Goal: Task Accomplishment & Management: Complete application form

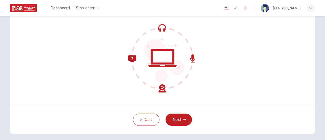
scroll to position [51, 0]
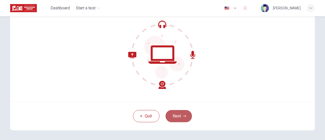
click at [185, 114] on button "Next" at bounding box center [178, 116] width 26 height 12
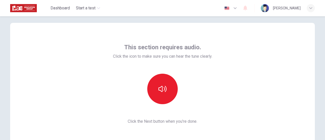
scroll to position [0, 0]
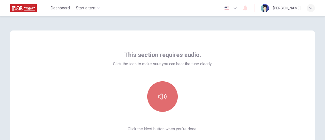
click at [165, 98] on icon "button" at bounding box center [162, 96] width 8 height 8
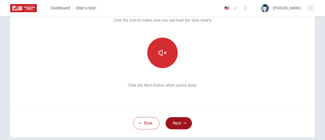
scroll to position [51, 0]
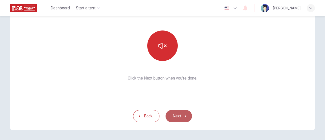
click at [177, 117] on button "Next" at bounding box center [178, 116] width 26 height 12
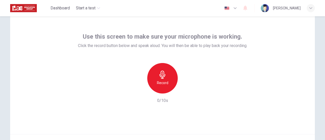
scroll to position [25, 0]
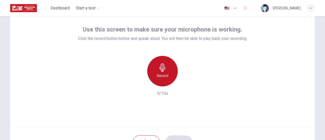
click at [167, 74] on div "Record" at bounding box center [162, 71] width 30 height 30
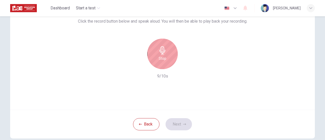
scroll to position [51, 0]
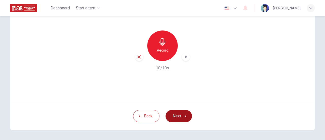
click at [183, 114] on icon "button" at bounding box center [184, 115] width 3 height 3
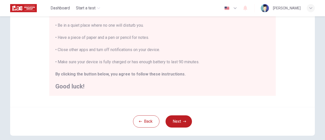
scroll to position [127, 0]
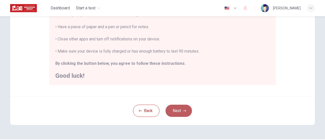
click at [181, 108] on button "Next" at bounding box center [178, 111] width 26 height 12
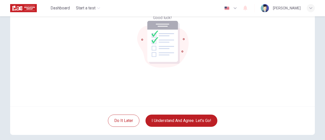
scroll to position [71, 0]
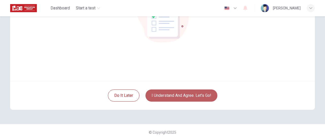
click at [185, 97] on button "I understand and agree. Let’s go!" at bounding box center [181, 95] width 72 height 12
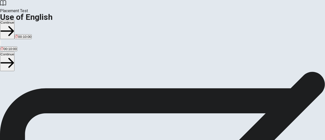
scroll to position [51, 0]
click at [14, 20] on button "Continue" at bounding box center [7, 29] width 14 height 19
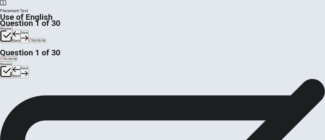
scroll to position [0, 0]
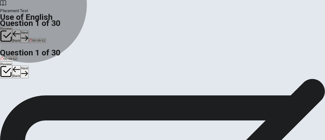
click at [51, 99] on span "were eating" at bounding box center [42, 97] width 18 height 4
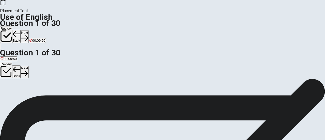
scroll to position [51, 0]
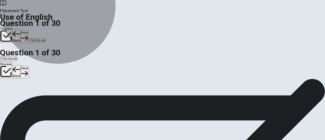
click at [51, 62] on button "C were eating" at bounding box center [42, 57] width 19 height 9
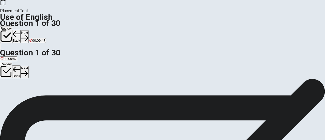
scroll to position [25, 0]
click at [28, 30] on button "Next" at bounding box center [25, 36] width 8 height 12
click at [35, 74] on span "have" at bounding box center [31, 72] width 7 height 4
click at [28, 30] on button "Next" at bounding box center [25, 36] width 8 height 12
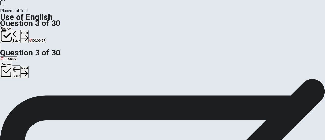
click at [15, 82] on span "are going" at bounding box center [8, 84] width 14 height 4
click at [28, 30] on button "Next" at bounding box center [25, 36] width 8 height 12
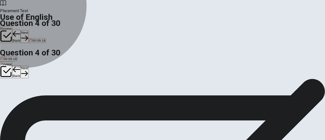
click at [26, 85] on span "has been" at bounding box center [19, 84] width 14 height 4
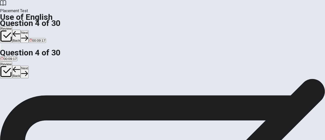
click at [28, 30] on button "Next" at bounding box center [25, 36] width 8 height 12
click at [25, 84] on button "B homework" at bounding box center [16, 82] width 16 height 9
click at [28, 30] on button "Next" at bounding box center [25, 36] width 8 height 12
click at [14, 73] on span "bed" at bounding box center [12, 72] width 6 height 4
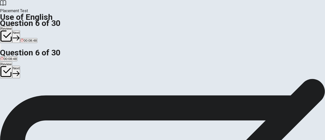
click at [20, 34] on icon "button" at bounding box center [16, 37] width 7 height 7
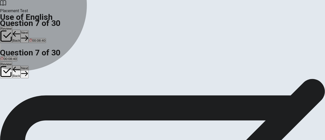
click at [8, 70] on span "Bitter" at bounding box center [5, 72] width 8 height 4
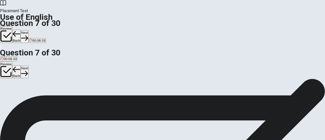
click at [28, 30] on button "Next" at bounding box center [25, 36] width 8 height 12
click at [25, 74] on span "firefighter" at bounding box center [18, 72] width 14 height 4
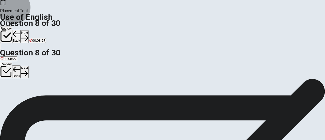
click at [28, 30] on button "Next" at bounding box center [25, 36] width 8 height 12
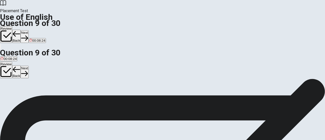
click at [6, 65] on button "A key" at bounding box center [3, 69] width 6 height 9
click at [28, 30] on button "Next" at bounding box center [25, 36] width 8 height 12
click at [12, 70] on span "washed" at bounding box center [7, 72] width 12 height 4
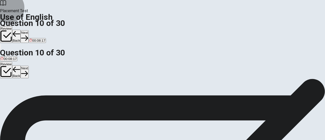
click at [28, 30] on button "Next" at bounding box center [25, 36] width 8 height 12
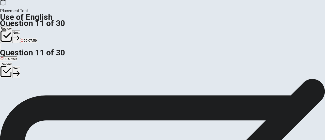
click at [23, 70] on span "had completed" at bounding box center [12, 72] width 22 height 4
click at [20, 30] on button "Next" at bounding box center [16, 36] width 8 height 12
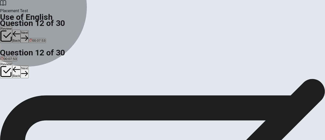
click at [50, 74] on span "was cooking" at bounding box center [40, 72] width 19 height 4
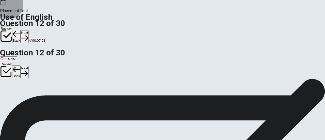
click at [28, 30] on button "Next" at bounding box center [25, 36] width 8 height 12
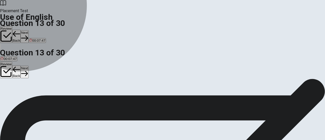
click at [26, 74] on span "to get" at bounding box center [22, 72] width 8 height 4
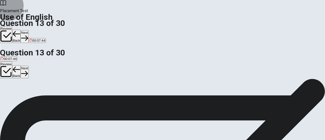
click at [28, 30] on button "Next" at bounding box center [25, 36] width 8 height 12
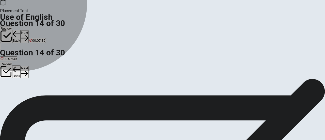
click at [29, 74] on span "was" at bounding box center [26, 72] width 6 height 4
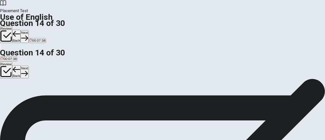
click at [28, 30] on button "Next" at bounding box center [25, 36] width 8 height 12
click at [40, 71] on span "low quality" at bounding box center [32, 72] width 16 height 4
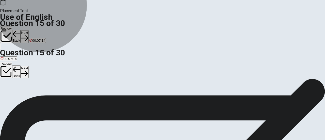
click at [24, 65] on button "A very expensive" at bounding box center [12, 69] width 24 height 9
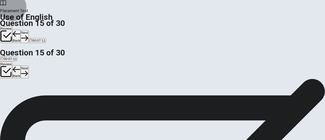
click at [28, 30] on button "Next" at bounding box center [25, 36] width 8 height 12
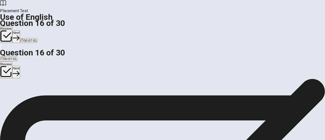
click at [21, 72] on span "sense" at bounding box center [15, 72] width 9 height 4
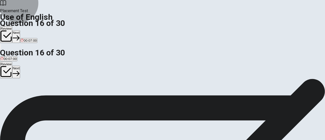
click at [20, 30] on button "Next" at bounding box center [16, 36] width 8 height 12
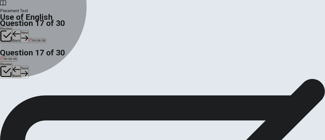
click at [20, 74] on span "feeling" at bounding box center [15, 72] width 10 height 4
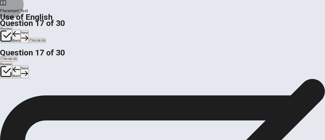
click at [28, 30] on button "Next" at bounding box center [25, 36] width 8 height 12
click at [19, 72] on span "tired" at bounding box center [15, 72] width 7 height 4
click at [28, 30] on button "Next" at bounding box center [25, 36] width 8 height 12
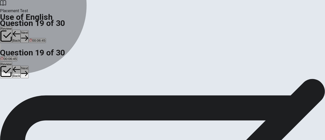
click at [11, 72] on button "B hot" at bounding box center [8, 69] width 6 height 9
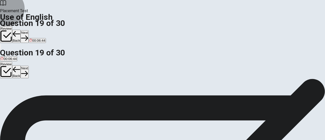
click at [28, 30] on button "Next" at bounding box center [25, 36] width 8 height 12
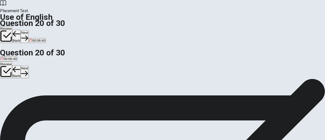
click at [20, 74] on span "Will" at bounding box center [17, 72] width 5 height 4
click at [28, 30] on button "Next" at bounding box center [25, 36] width 8 height 12
click at [12, 70] on span "Despite" at bounding box center [6, 72] width 11 height 4
click at [20, 30] on button "Next" at bounding box center [16, 36] width 8 height 12
click at [5, 70] on span "are" at bounding box center [3, 72] width 5 height 4
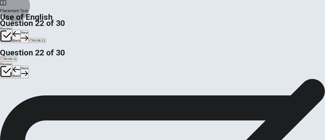
click at [28, 30] on button "Next" at bounding box center [25, 36] width 8 height 12
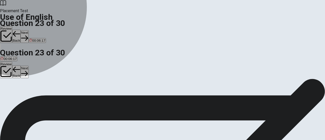
click at [7, 70] on span "was" at bounding box center [4, 72] width 6 height 4
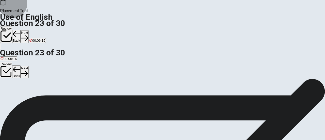
click at [28, 30] on button "Next" at bounding box center [25, 36] width 8 height 12
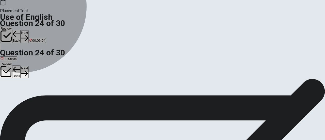
click at [21, 73] on span "make" at bounding box center [16, 72] width 8 height 4
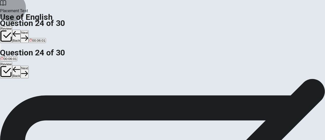
click at [28, 30] on button "Next" at bounding box center [25, 36] width 8 height 12
click at [37, 74] on button "C fix it" at bounding box center [32, 69] width 7 height 9
click at [28, 30] on button "Next" at bounding box center [25, 36] width 8 height 12
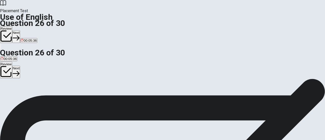
click at [50, 74] on span "combine" at bounding box center [43, 72] width 13 height 4
click at [20, 34] on icon "button" at bounding box center [16, 37] width 7 height 7
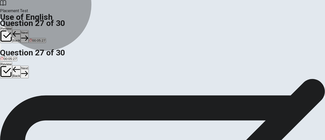
click at [92, 74] on span "causes disagreement" at bounding box center [76, 72] width 32 height 4
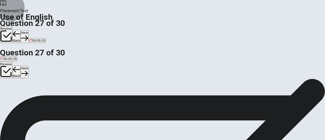
click at [28, 30] on button "Next" at bounding box center [25, 36] width 8 height 12
click at [33, 74] on span "assign" at bounding box center [28, 72] width 10 height 4
click at [28, 30] on button "Next" at bounding box center [25, 36] width 8 height 12
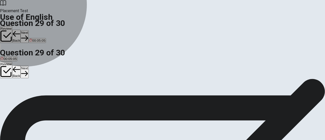
click at [23, 70] on span "point out faults" at bounding box center [12, 72] width 22 height 4
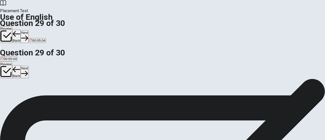
click at [28, 30] on button "Next" at bounding box center [25, 36] width 8 height 12
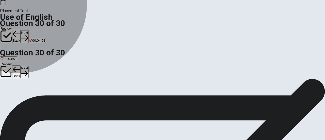
click at [8, 70] on span "Have" at bounding box center [5, 72] width 8 height 4
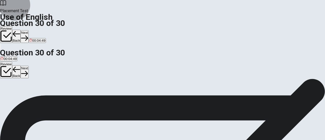
click at [28, 30] on button "Next" at bounding box center [25, 36] width 8 height 12
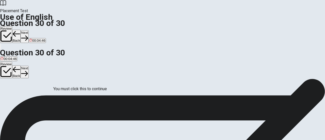
scroll to position [51, 0]
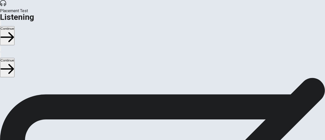
scroll to position [25, 0]
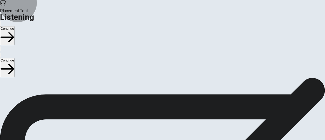
click at [14, 26] on button "Continue" at bounding box center [7, 35] width 14 height 19
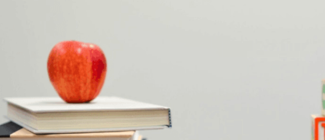
scroll to position [0, 0]
type input "23"
type input "0.9"
click at [240, 14] on span at bounding box center [240, 14] width 0 height 0
click at [67, 104] on span "Three hours" at bounding box center [58, 102] width 18 height 4
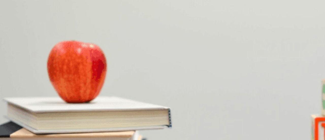
scroll to position [279, 0]
click at [116, 122] on span "She enjoys it" at bounding box center [106, 124] width 19 height 4
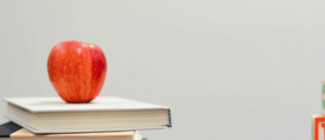
click at [95, 109] on span "A new job offer" at bounding box center [84, 111] width 22 height 4
click at [21, 49] on span "She dislikes it" at bounding box center [11, 47] width 21 height 4
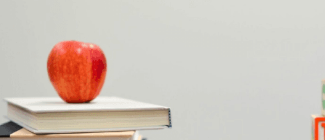
click at [117, 50] on button "D She enjoys it" at bounding box center [106, 45] width 20 height 9
click at [21, 49] on span "She dislikes it" at bounding box center [11, 47] width 21 height 4
click at [47, 49] on span "She is indifferent" at bounding box center [34, 47] width 25 height 4
click at [14, 26] on button "Continue" at bounding box center [7, 35] width 14 height 19
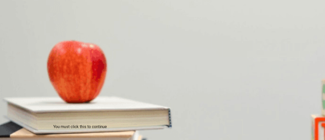
scroll to position [49, 0]
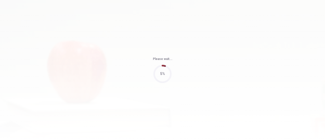
type input "94"
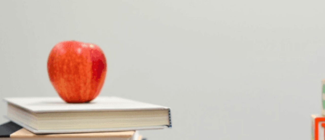
scroll to position [25, 0]
click at [11, 100] on span "[DATE]" at bounding box center [6, 102] width 11 height 4
click at [46, 103] on span "[DATE]" at bounding box center [41, 102] width 11 height 4
click at [118, 122] on span "Writing the report" at bounding box center [105, 124] width 26 height 4
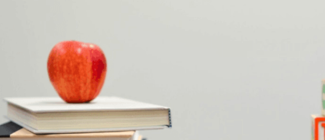
scroll to position [127, 0]
click at [50, 122] on span "Creating the visuals for the slides" at bounding box center [26, 124] width 50 height 4
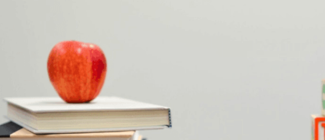
click at [16, 109] on span "The report" at bounding box center [9, 111] width 16 height 4
click at [41, 88] on span "He has outlined his section" at bounding box center [21, 90] width 40 height 4
click at [14, 26] on button "Continue" at bounding box center [7, 35] width 14 height 19
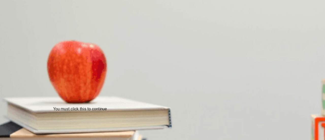
scroll to position [25, 0]
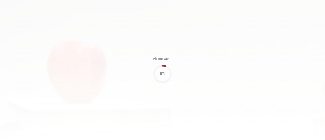
type input "91"
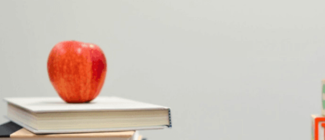
scroll to position [76, 0]
click at [16, 109] on span "Three" at bounding box center [12, 111] width 9 height 4
click at [39, 88] on span "It’s not mobile-compatible" at bounding box center [20, 90] width 38 height 4
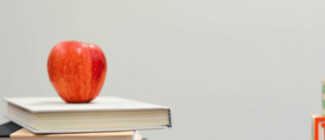
click at [90, 100] on span "It’s outdated" at bounding box center [81, 102] width 18 height 4
click at [59, 36] on span "Present the options to the team [DATE]" at bounding box center [30, 34] width 59 height 4
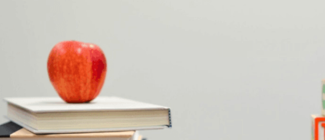
scroll to position [89, 0]
click at [14, 26] on button "Continue" at bounding box center [7, 35] width 14 height 19
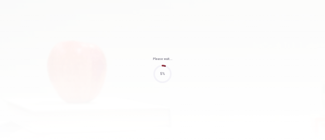
type input "84"
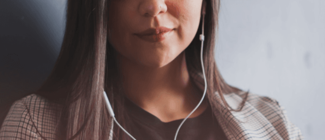
scroll to position [25, 0]
click at [14, 26] on button "Continue" at bounding box center [7, 35] width 14 height 19
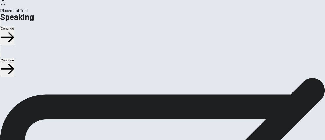
scroll to position [51, 0]
click at [157, 129] on button "Play Audio" at bounding box center [156, 131] width 1 height 5
click at [14, 26] on button "Continue" at bounding box center [7, 35] width 14 height 19
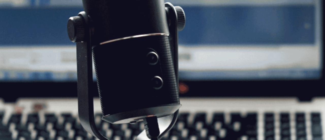
scroll to position [58, 0]
click at [14, 26] on button "Continue" at bounding box center [7, 35] width 14 height 19
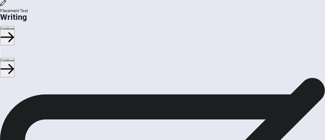
scroll to position [65, 0]
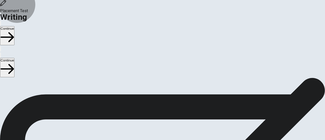
click at [14, 26] on button "Continue" at bounding box center [7, 35] width 14 height 19
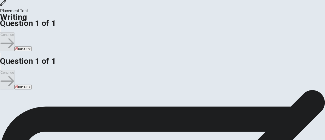
scroll to position [0, 0]
drag, startPoint x: 193, startPoint y: 51, endPoint x: 165, endPoint y: 55, distance: 28.4
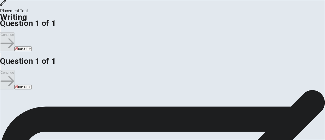
drag, startPoint x: 193, startPoint y: 50, endPoint x: 173, endPoint y: 51, distance: 20.1
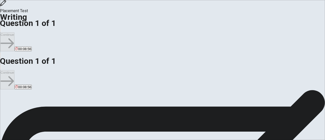
type textarea "Social media makes life easier or harder? I think we were happier whithout soci…"
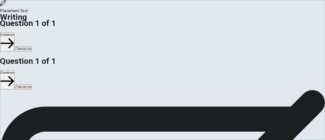
click at [14, 32] on button "Continue" at bounding box center [7, 41] width 14 height 19
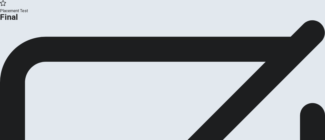
scroll to position [45, 0]
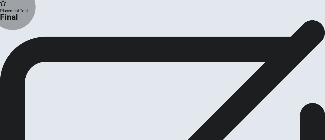
click at [21, 3] on button "Continue" at bounding box center [10, -1] width 21 height 7
